Goal: Information Seeking & Learning: Check status

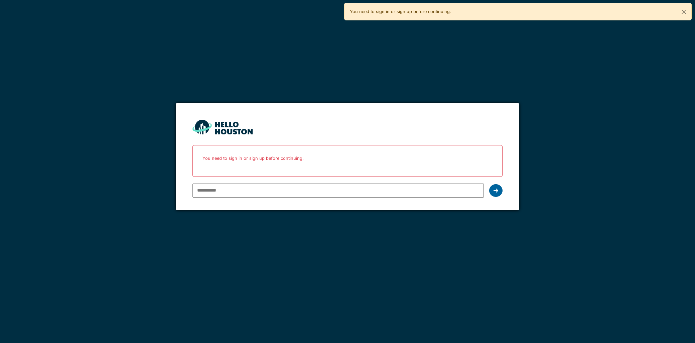
type input "**********"
click at [499, 189] on div at bounding box center [495, 190] width 13 height 13
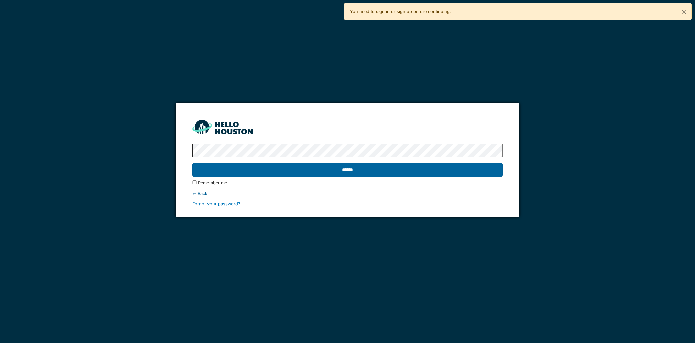
click at [349, 168] on input "******" at bounding box center [348, 170] width 310 height 14
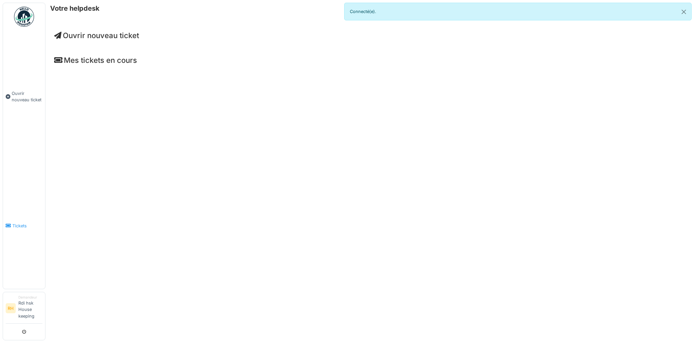
click at [22, 222] on link "Tickets" at bounding box center [24, 226] width 42 height 126
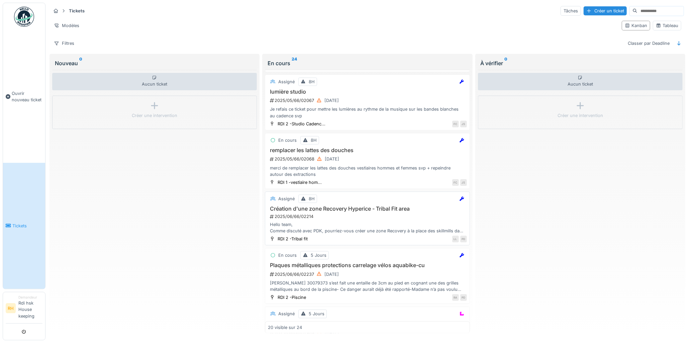
scroll to position [446, 0]
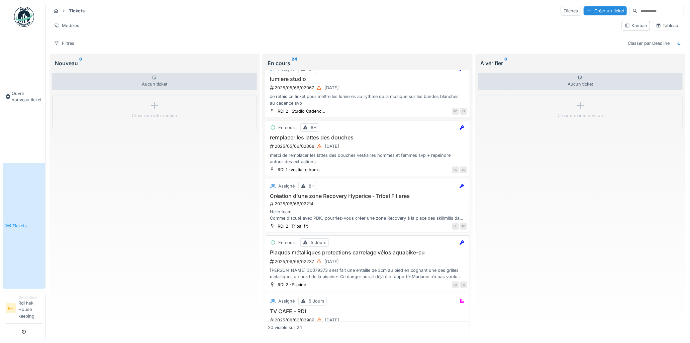
click at [422, 278] on div "[PERSON_NAME] 30079373 s’est fait une entaille de 3cm au pied en cognant une de…" at bounding box center [367, 273] width 199 height 13
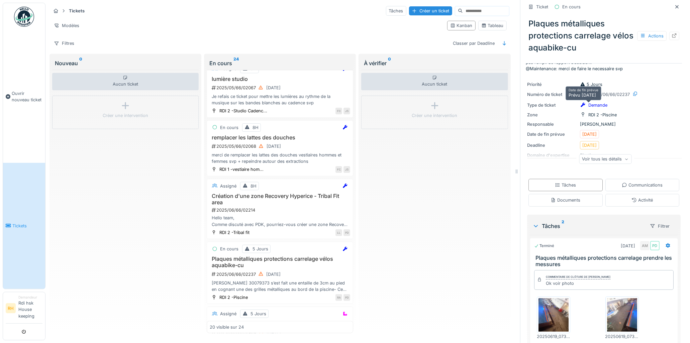
scroll to position [74, 0]
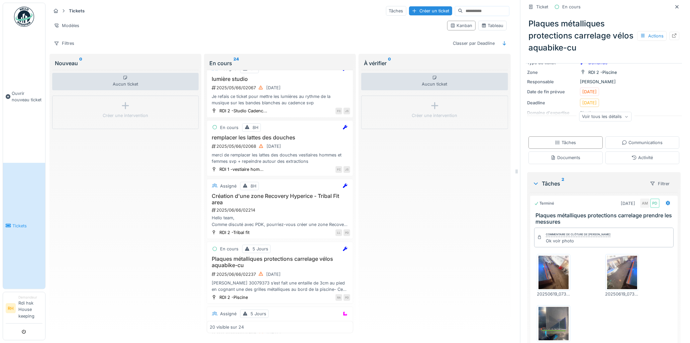
click at [540, 268] on img at bounding box center [553, 272] width 30 height 33
click at [616, 271] on img at bounding box center [622, 272] width 30 height 33
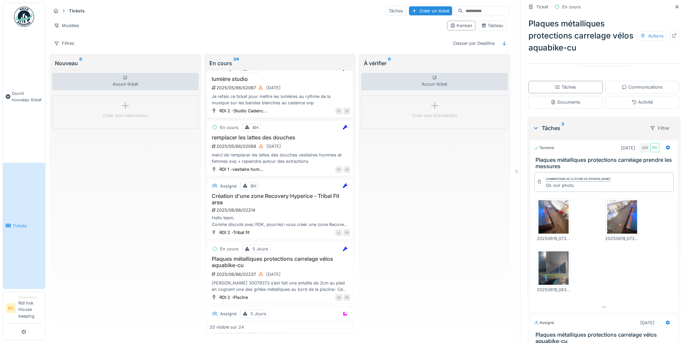
scroll to position [148, 0]
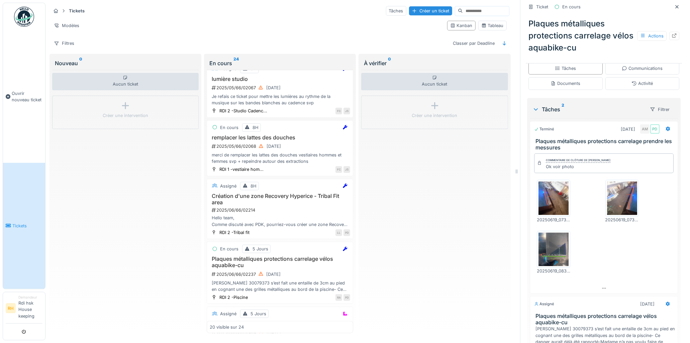
click at [552, 249] on img at bounding box center [553, 249] width 30 height 33
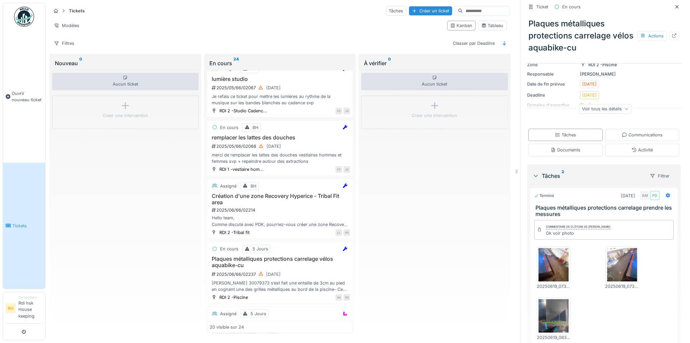
scroll to position [64, 0]
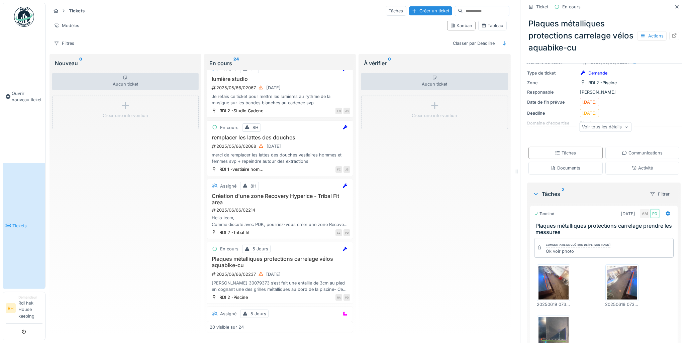
click at [561, 190] on sup "2" at bounding box center [562, 194] width 3 height 8
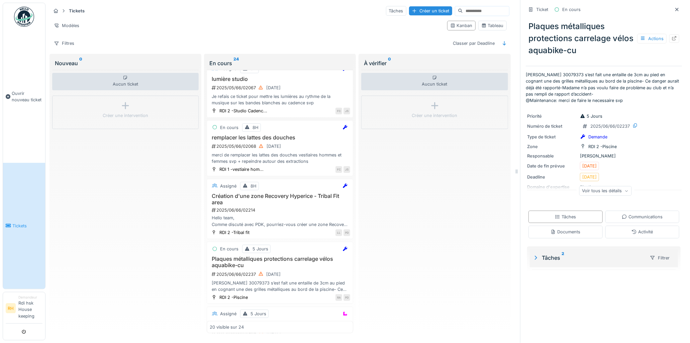
scroll to position [5, 0]
click at [563, 254] on div "Tâches 2" at bounding box center [588, 258] width 112 height 8
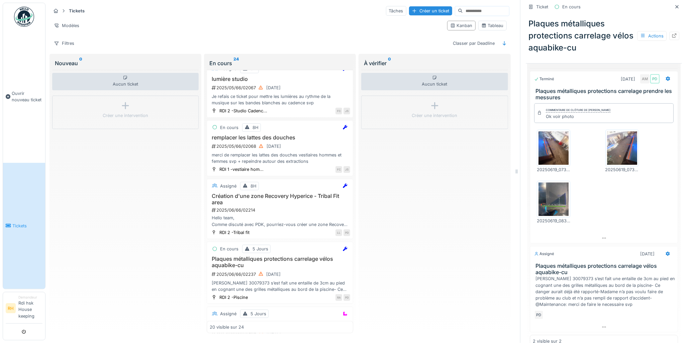
scroll to position [212, 0]
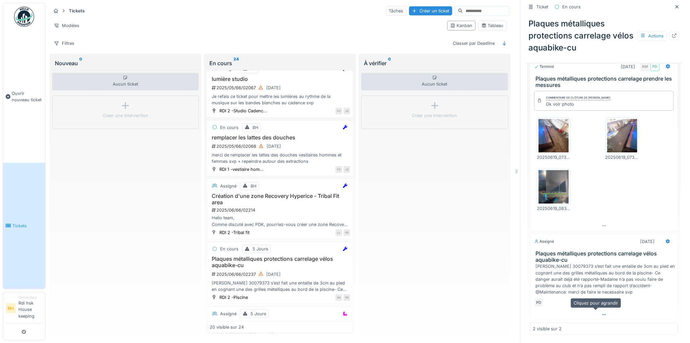
click at [601, 313] on icon at bounding box center [603, 315] width 5 height 4
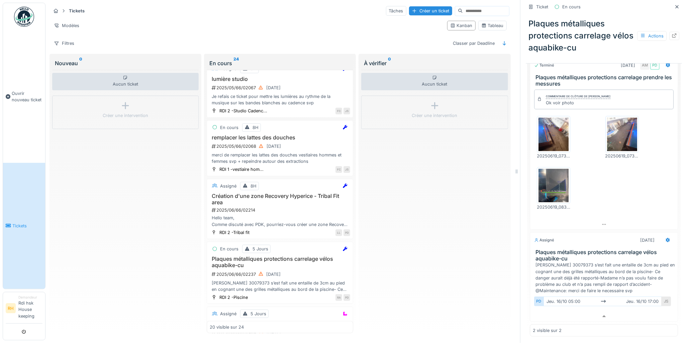
scroll to position [216, 0]
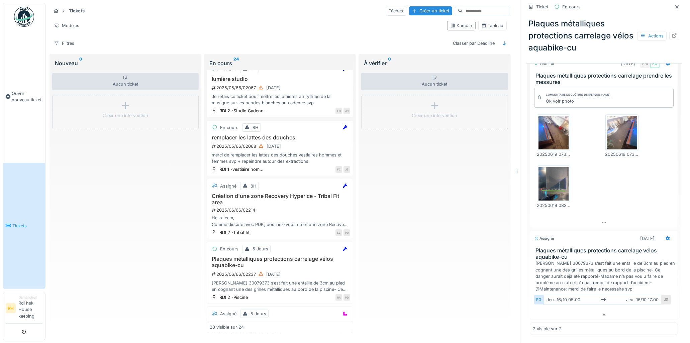
click at [483, 195] on div "Aucun ticket Créer une intervention" at bounding box center [434, 202] width 146 height 264
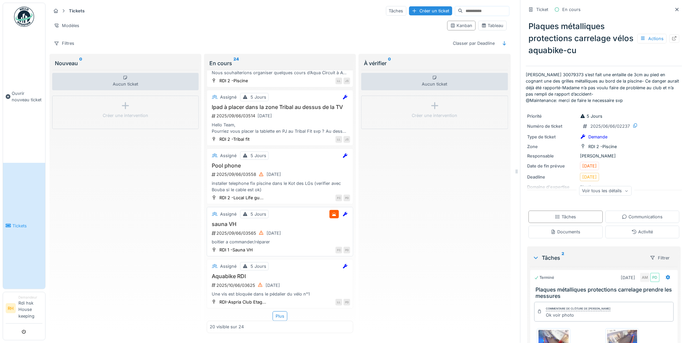
scroll to position [5, 0]
click at [285, 291] on div "Une vis est bloquée dans le pédalier du vélo n°1" at bounding box center [280, 294] width 140 height 6
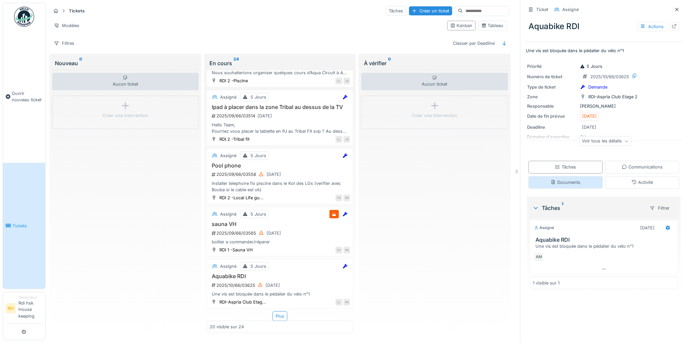
click at [570, 179] on div "Documents" at bounding box center [565, 182] width 30 height 6
